Goal: Find specific fact

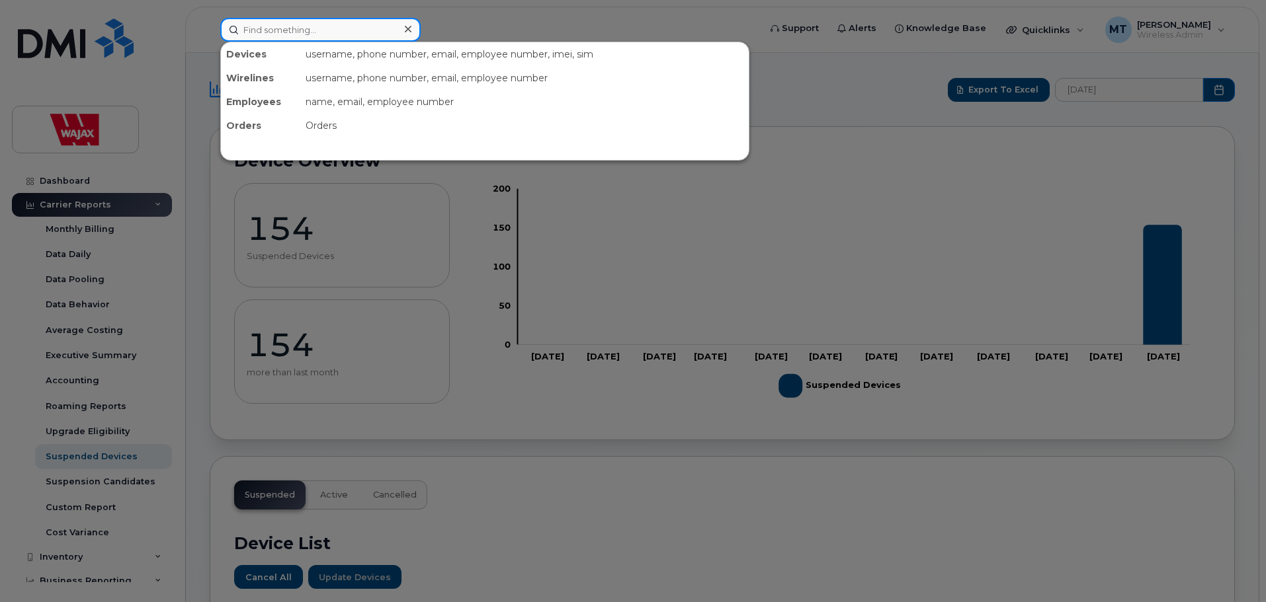
click at [361, 32] on input at bounding box center [320, 30] width 200 height 24
paste input "353202256308185"
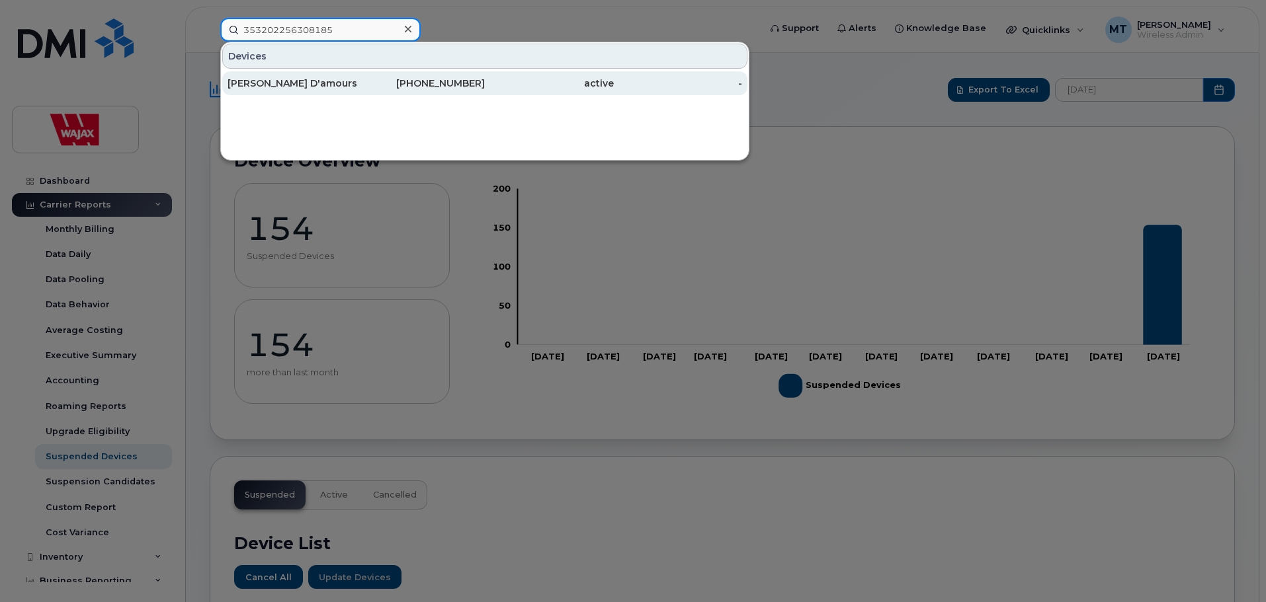
type input "353202256308185"
click at [351, 82] on div "[PERSON_NAME] D'amours" at bounding box center [292, 83] width 129 height 13
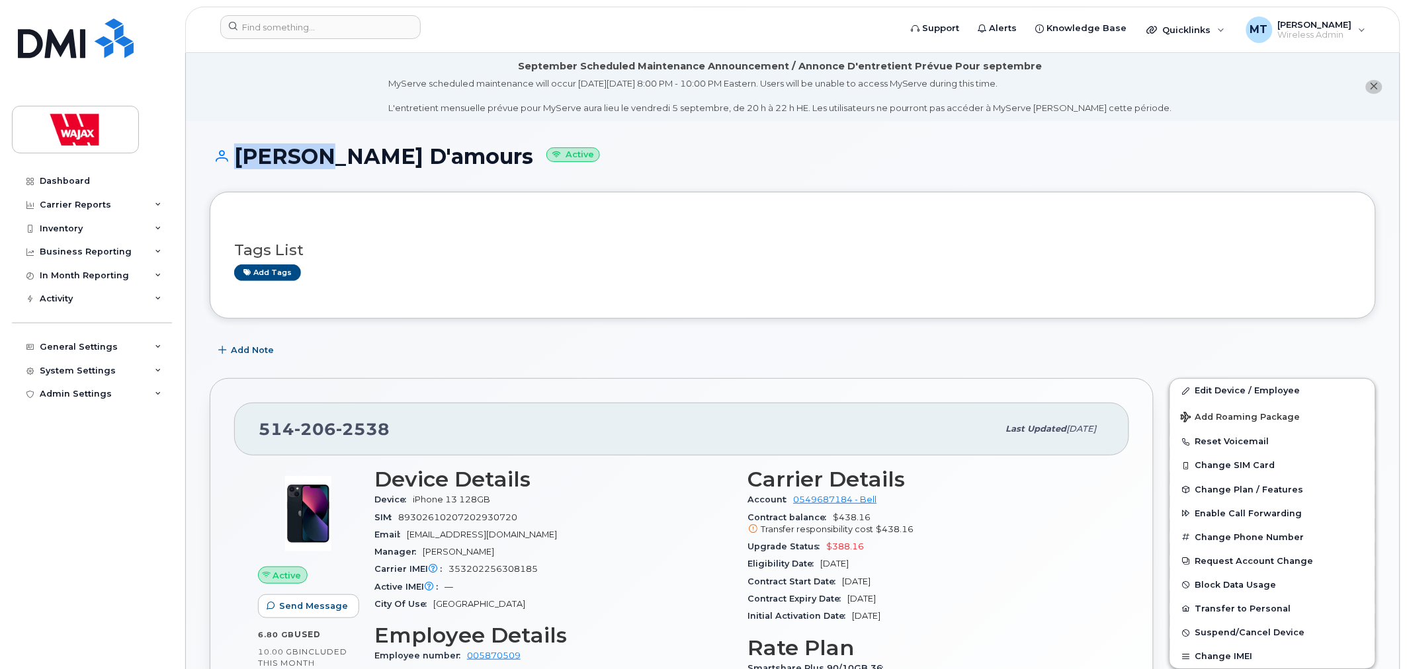
drag, startPoint x: 302, startPoint y: 157, endPoint x: 228, endPoint y: 157, distance: 73.4
click at [228, 157] on h1 "[PERSON_NAME] D'amours Active" at bounding box center [793, 156] width 1166 height 23
copy h1 "[PERSON_NAME]"
drag, startPoint x: 411, startPoint y: 159, endPoint x: 331, endPoint y: 163, distance: 80.1
click at [331, 163] on h1 "[PERSON_NAME] D'amours Active" at bounding box center [793, 156] width 1166 height 23
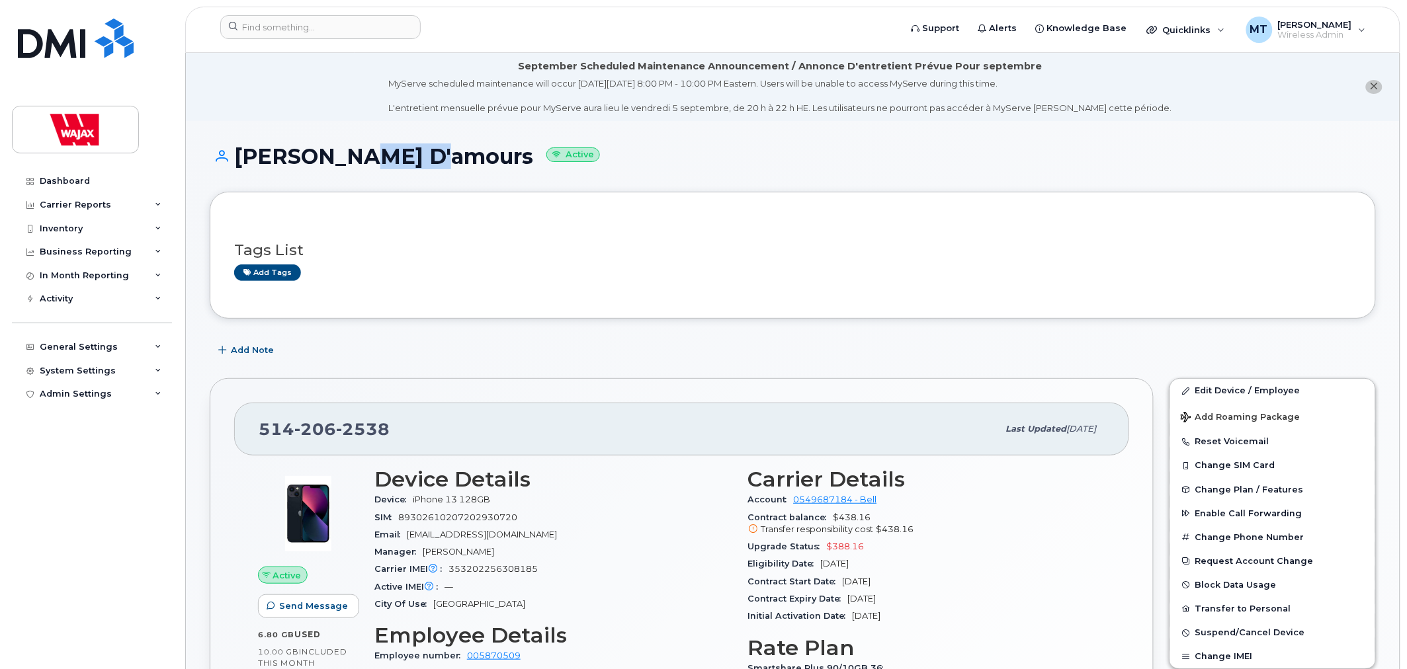
click at [412, 163] on h1 "[PERSON_NAME] D'amours Active" at bounding box center [793, 156] width 1166 height 23
drag, startPoint x: 397, startPoint y: 157, endPoint x: 235, endPoint y: 159, distance: 161.4
click at [235, 159] on h1 "[PERSON_NAME] D'amours Active" at bounding box center [793, 156] width 1166 height 23
copy h1 "[PERSON_NAME] D'amours"
